Goal: Task Accomplishment & Management: Manage account settings

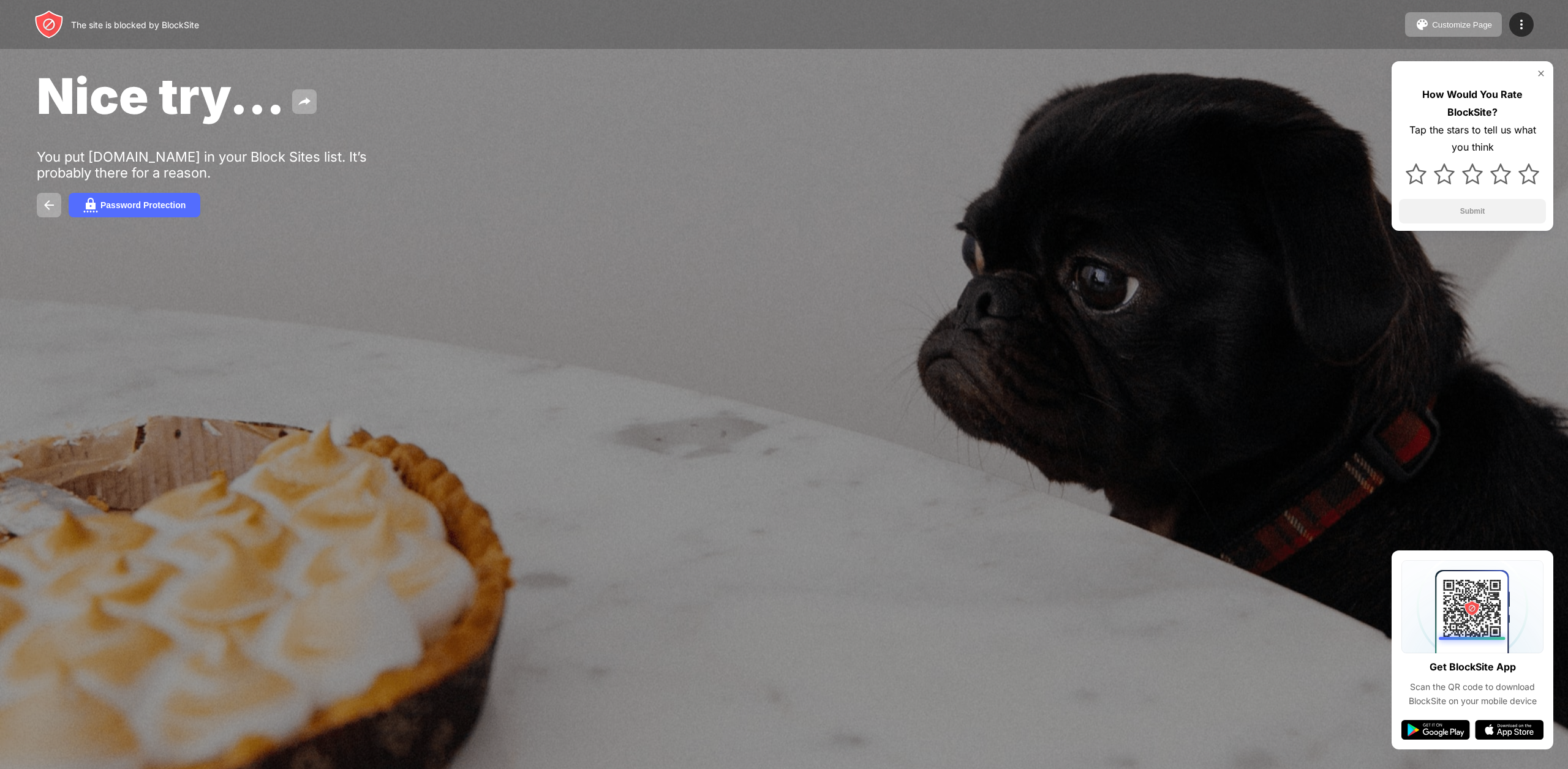
click at [1278, 126] on div "Nice try... You put facebook.com in your Block Sites list. It’s probably there …" at bounding box center [784, 142] width 1568 height 283
